Goal: Task Accomplishment & Management: Manage account settings

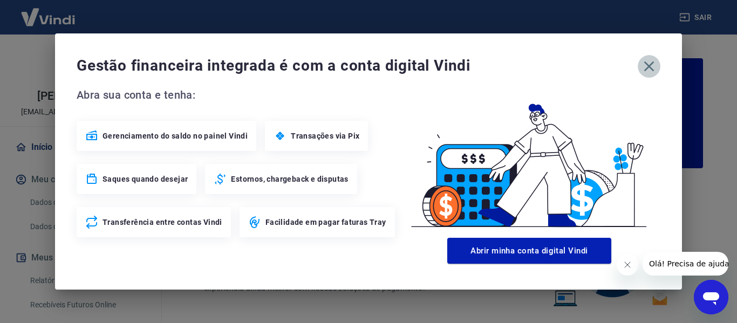
click at [653, 65] on icon "button" at bounding box center [649, 66] width 17 height 17
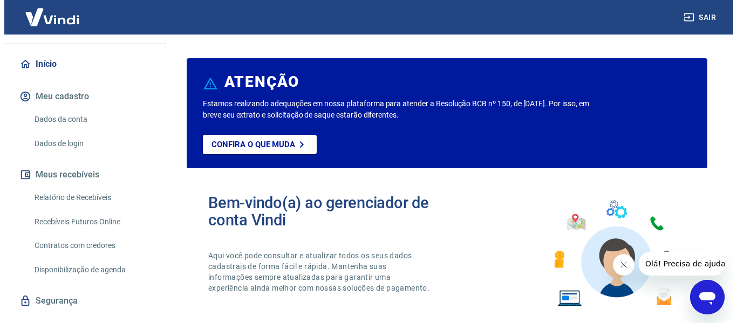
scroll to position [105, 0]
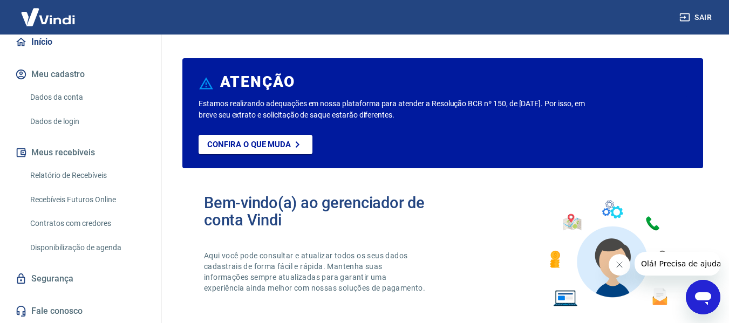
click at [80, 175] on link "Relatório de Recebíveis" at bounding box center [87, 176] width 123 height 22
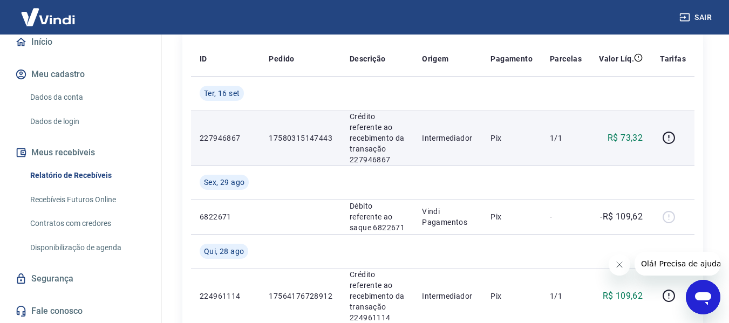
scroll to position [162, 0]
